Goal: Task Accomplishment & Management: Manage account settings

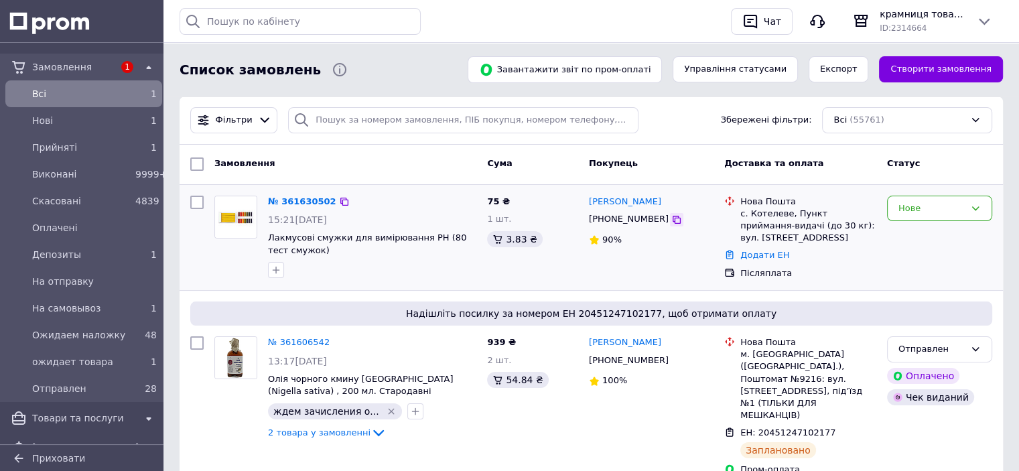
click at [673, 222] on icon at bounding box center [677, 220] width 8 height 8
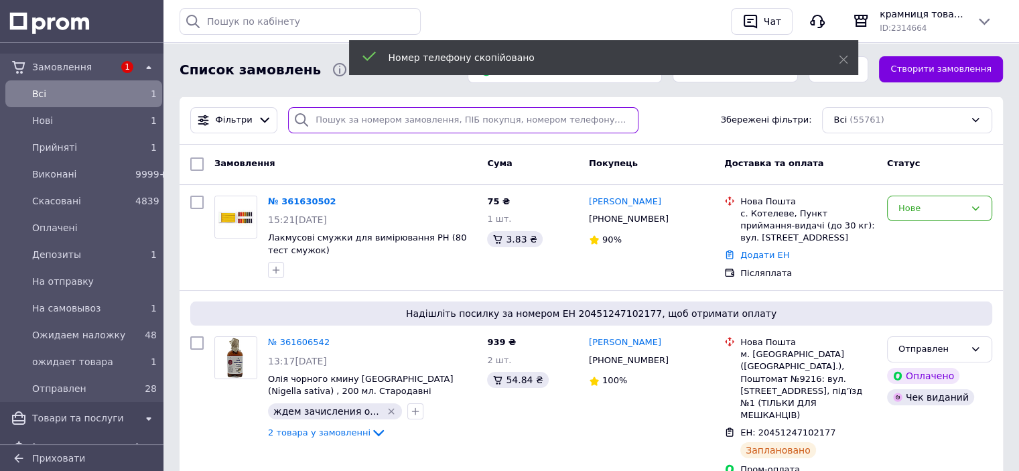
paste input "[PHONE_NUMBER]"
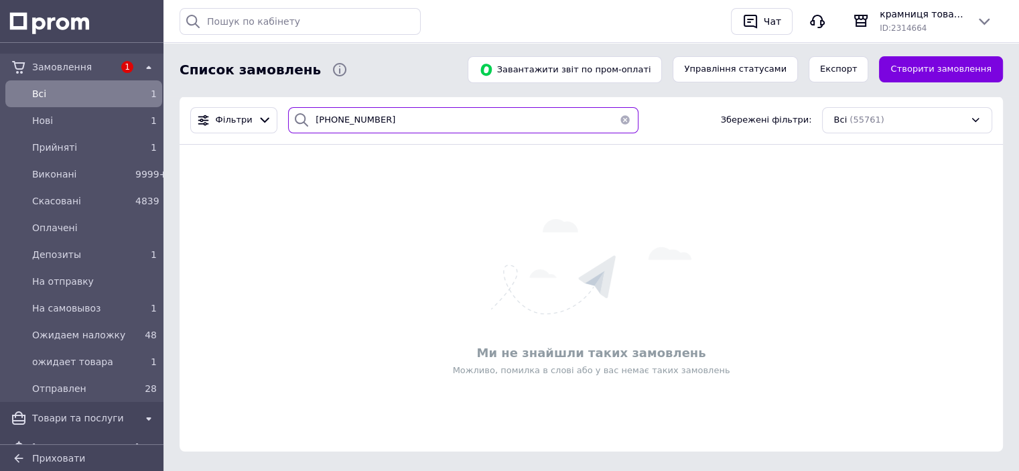
type input "+3806859161005"
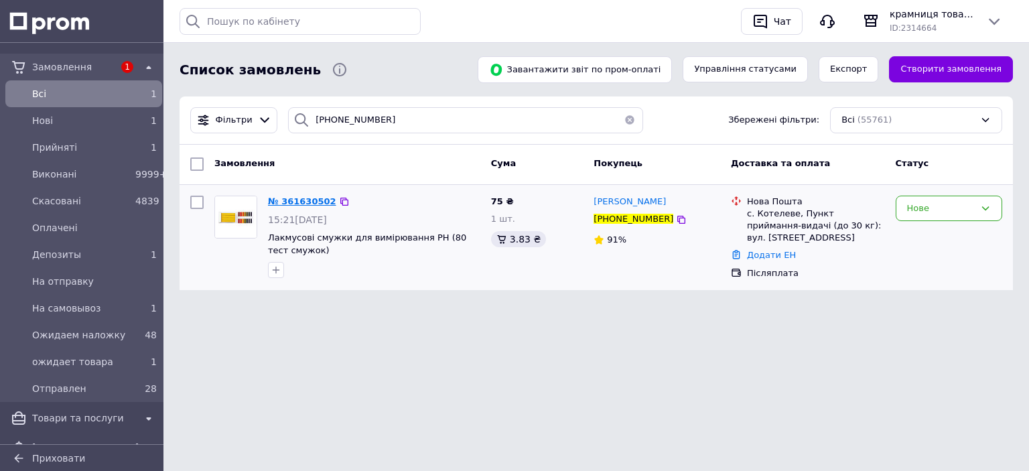
click at [275, 201] on span "№ 361630502" at bounding box center [302, 201] width 68 height 10
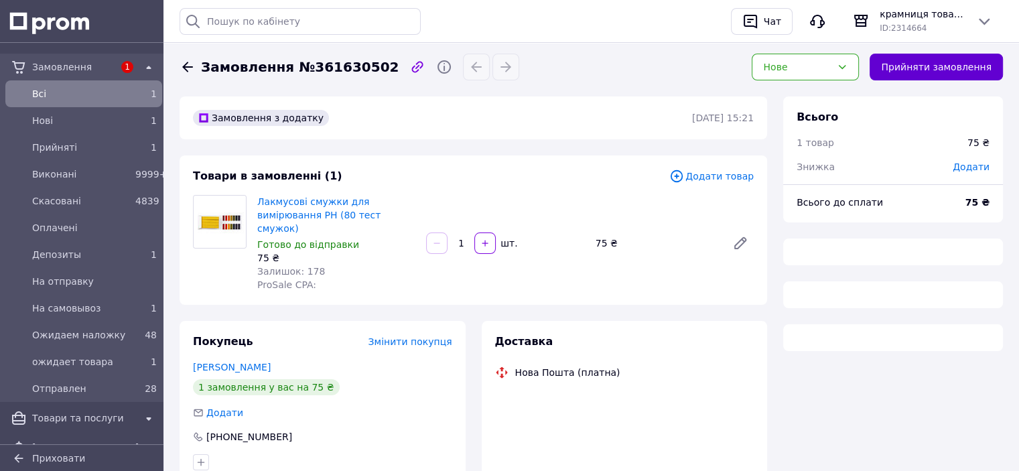
click at [921, 69] on button "Прийняти замовлення" at bounding box center [936, 67] width 133 height 27
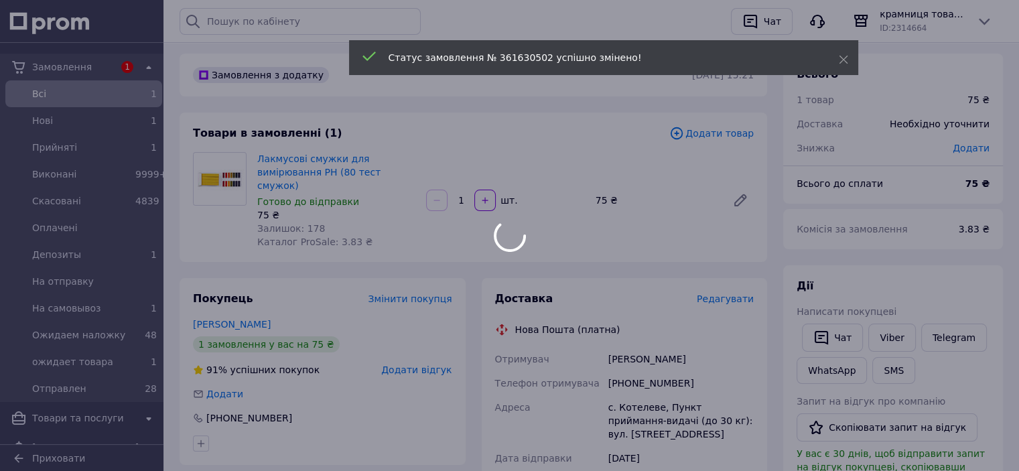
scroll to position [67, 0]
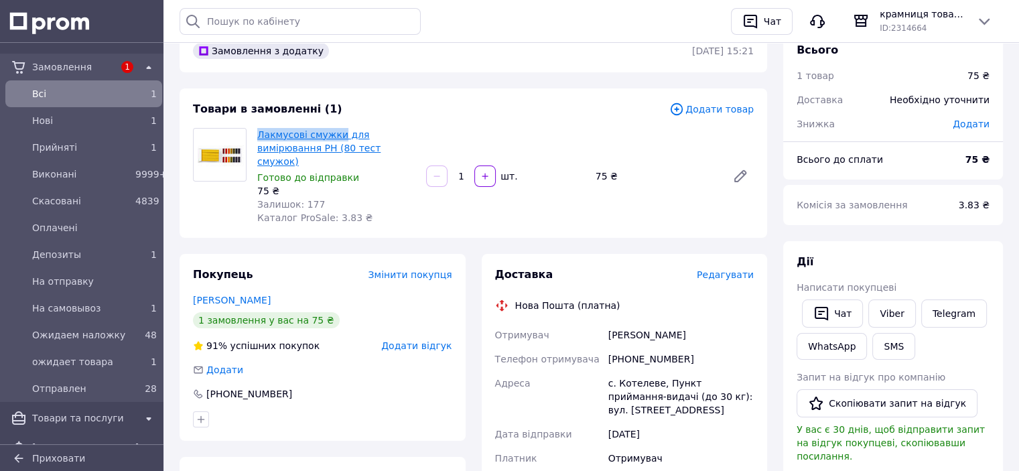
drag, startPoint x: 255, startPoint y: 134, endPoint x: 337, endPoint y: 137, distance: 81.8
click at [337, 137] on div "Лакмусові смужки для вимірювання РН (80 тест смужок) Готово до відправки 75 ₴ З…" at bounding box center [336, 176] width 169 height 102
copy link "Лакмусові смужки"
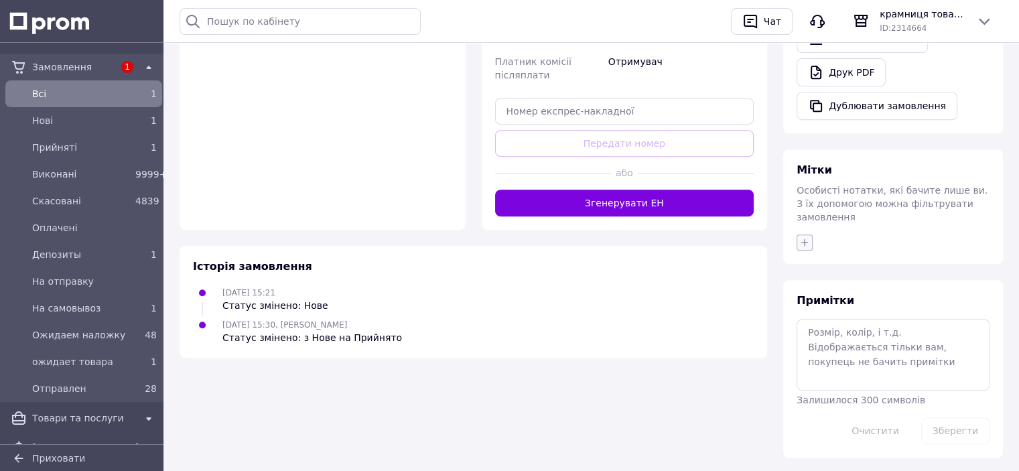
click at [803, 237] on icon "button" at bounding box center [804, 242] width 11 height 11
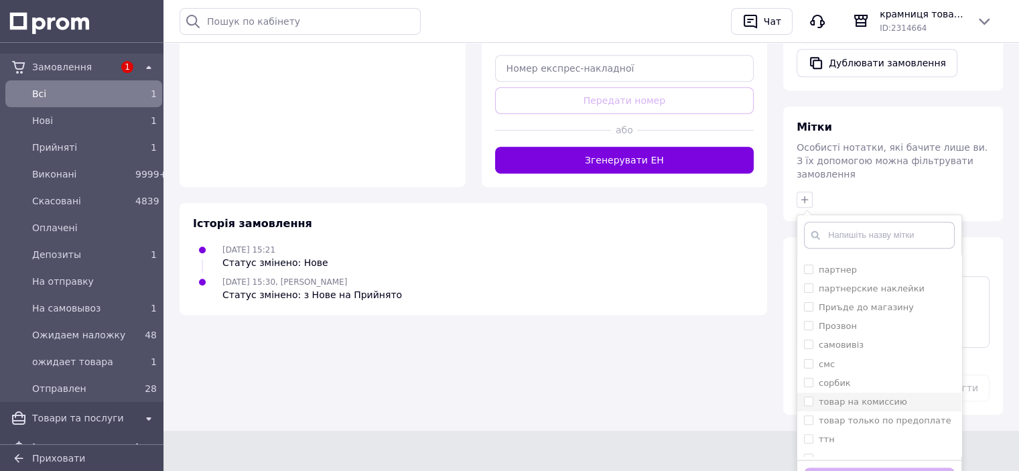
scroll to position [536, 0]
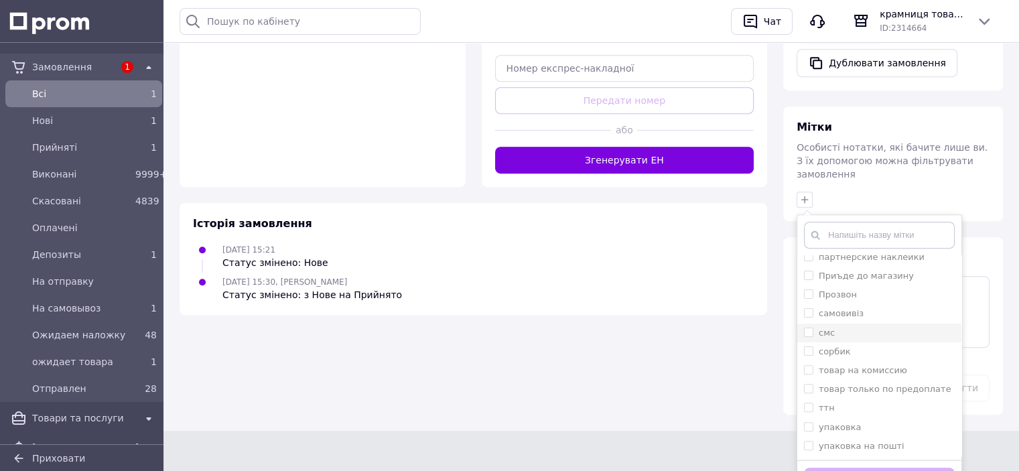
click at [805, 328] on input "смс" at bounding box center [808, 332] width 9 height 9
checkbox input "true"
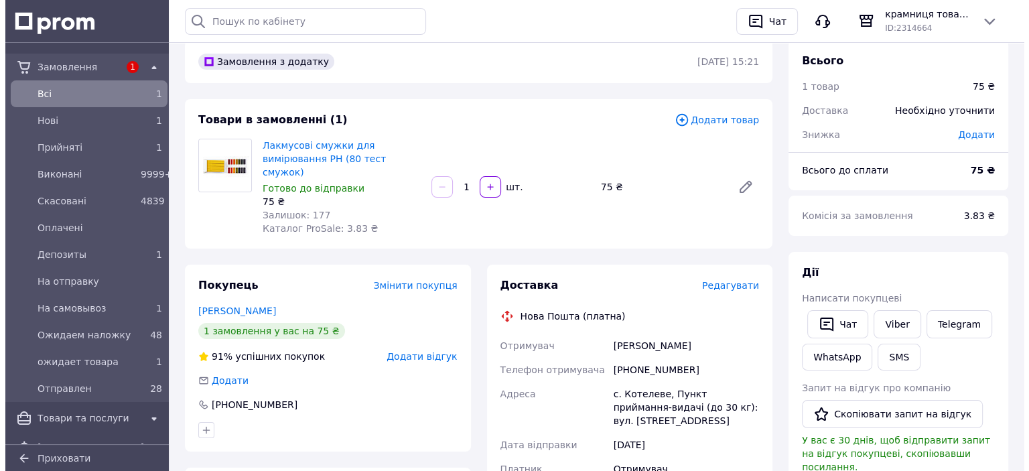
scroll to position [0, 0]
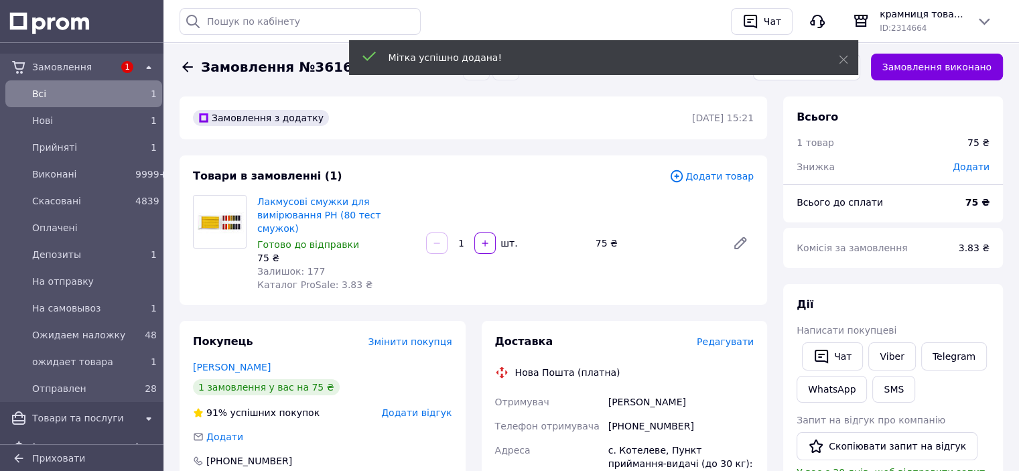
click at [101, 90] on span "Всi" at bounding box center [81, 93] width 98 height 13
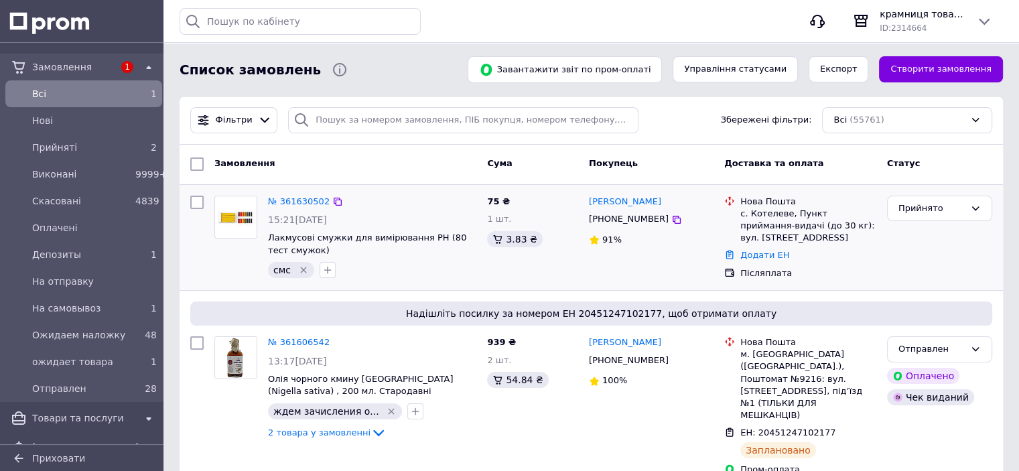
click at [299, 267] on icon "Видалити мітку" at bounding box center [303, 270] width 11 height 11
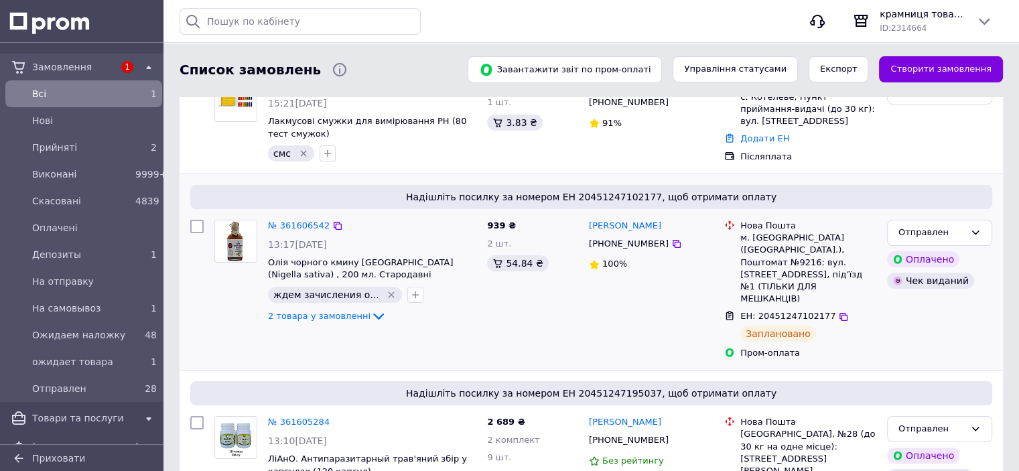
scroll to position [134, 0]
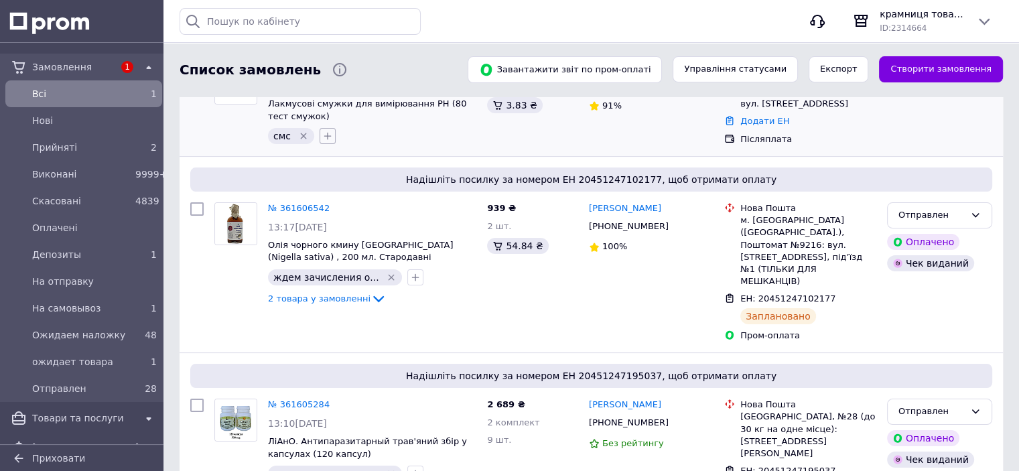
click at [324, 135] on icon "button" at bounding box center [327, 136] width 7 height 7
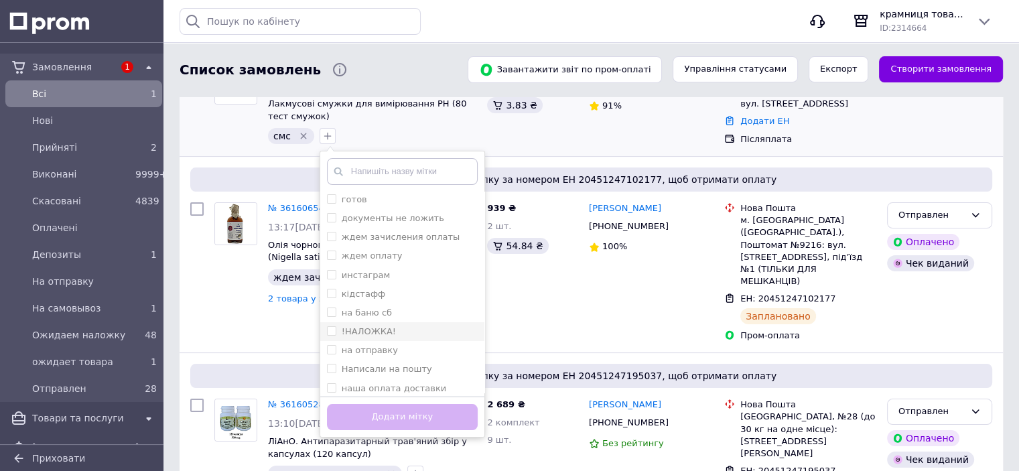
click at [327, 330] on input "!НАЛОЖКА!" at bounding box center [331, 330] width 9 height 9
checkbox input "true"
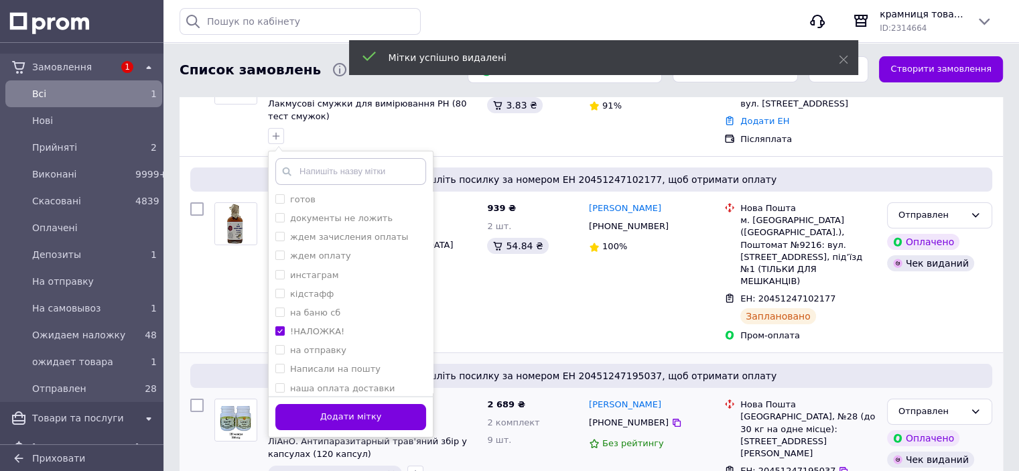
drag, startPoint x: 343, startPoint y: 415, endPoint x: 356, endPoint y: 396, distance: 23.6
click at [343, 416] on button "Додати мітку" at bounding box center [350, 417] width 151 height 26
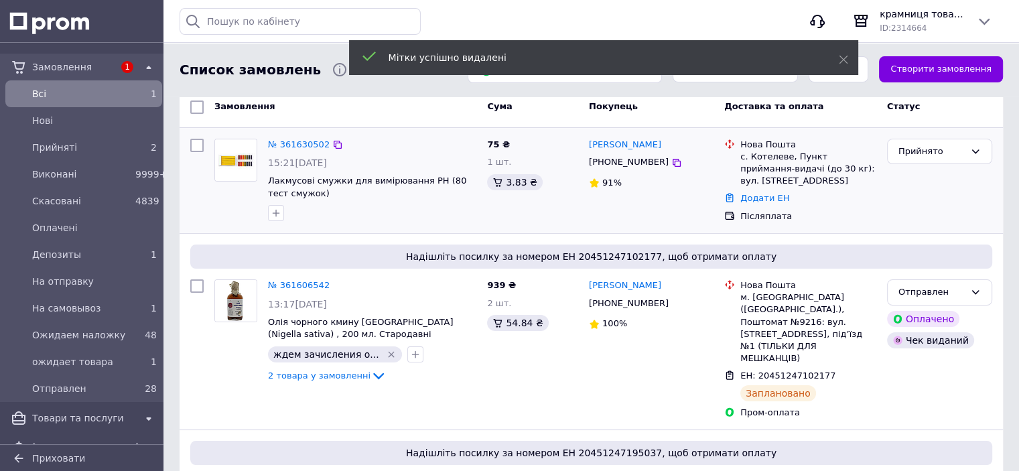
scroll to position [0, 0]
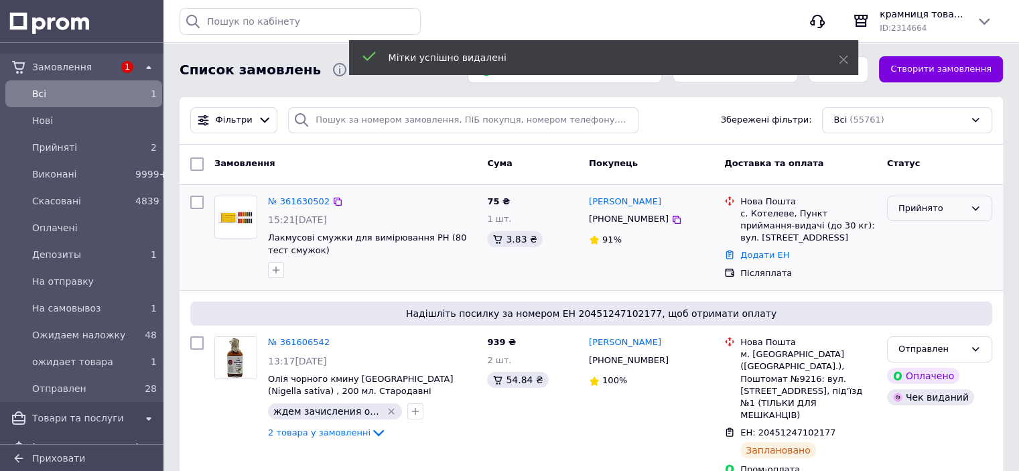
click at [931, 202] on div "Прийнято" at bounding box center [931, 209] width 66 height 14
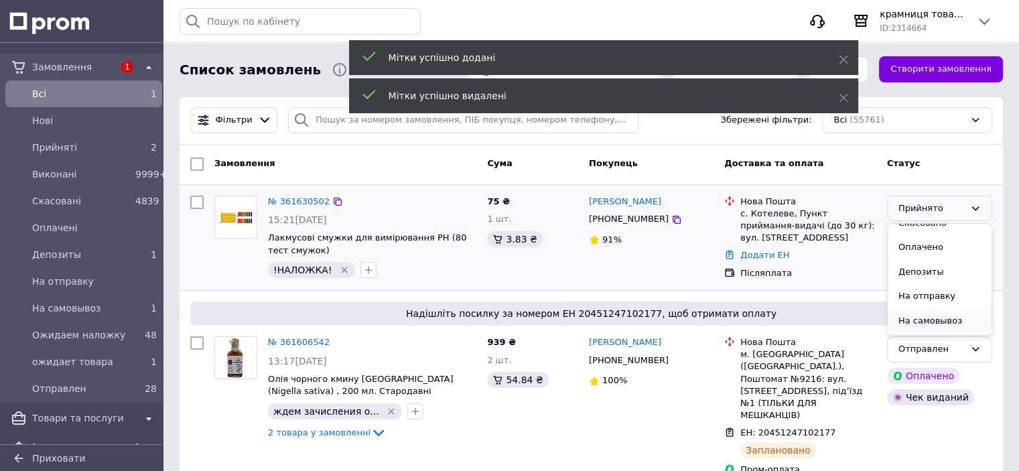
scroll to position [67, 0]
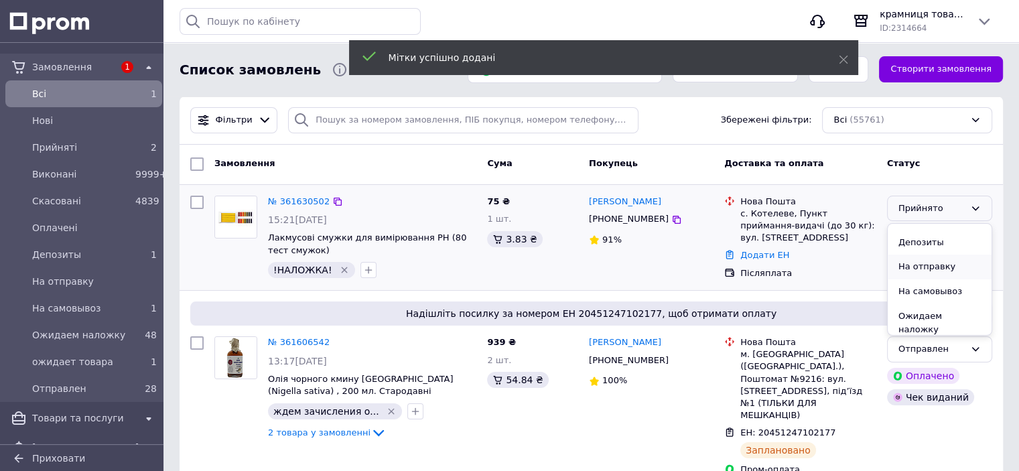
click at [929, 259] on li "На отправку" at bounding box center [940, 267] width 104 height 25
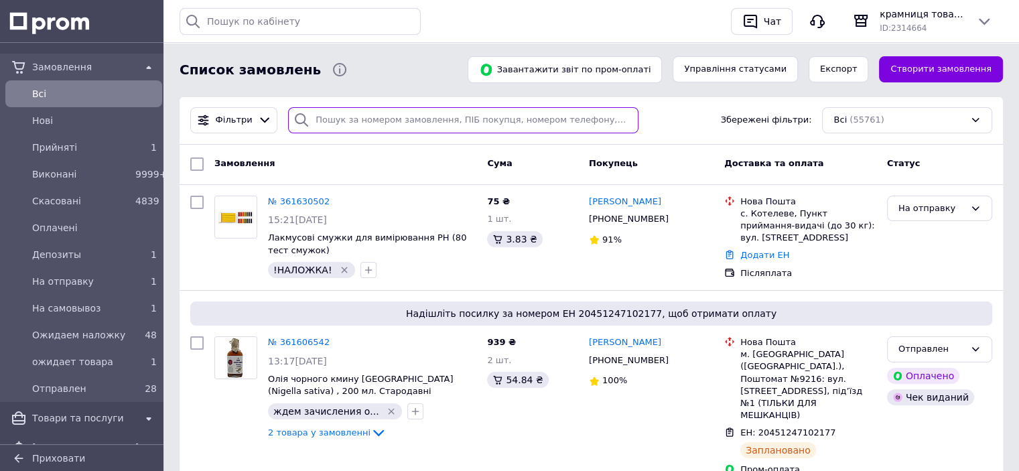
click at [326, 120] on input "search" at bounding box center [463, 120] width 350 height 26
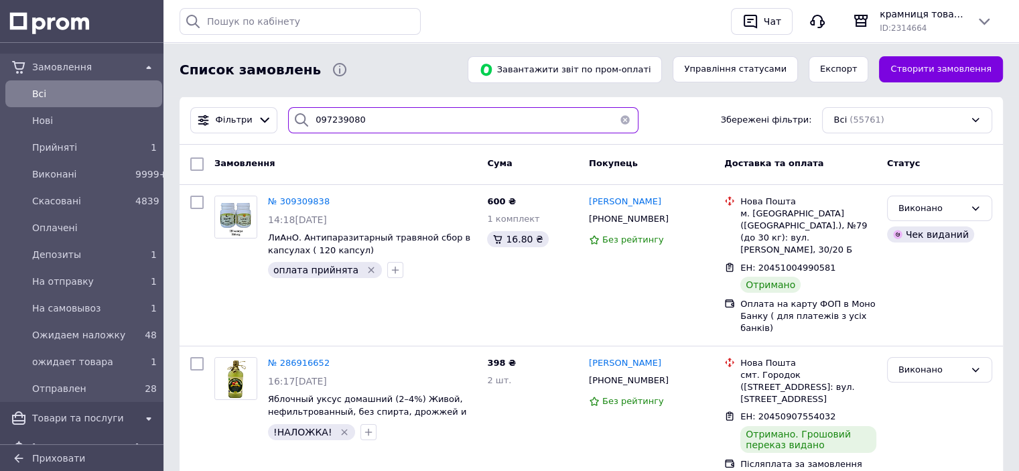
type input "0972390807"
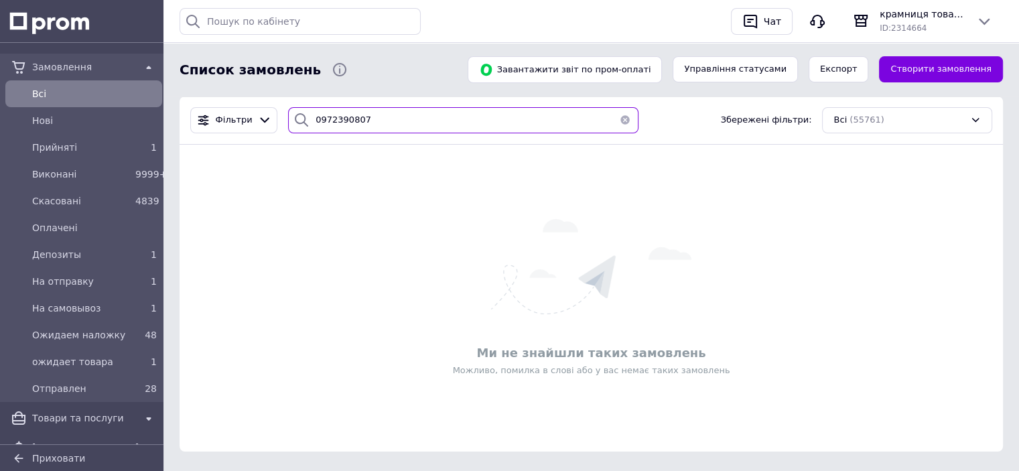
click at [355, 121] on input "0972390807" at bounding box center [463, 120] width 350 height 26
